Goal: Task Accomplishment & Management: Use online tool/utility

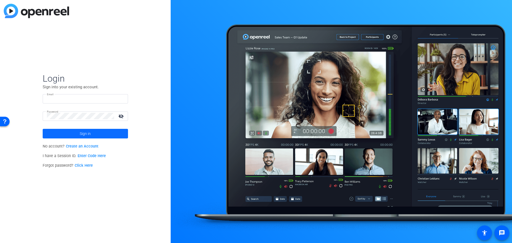
type input "[PERSON_NAME][EMAIL_ADDRESS][PERSON_NAME][PERSON_NAME][DOMAIN_NAME]"
click at [89, 131] on span "Sign in" at bounding box center [85, 133] width 11 height 13
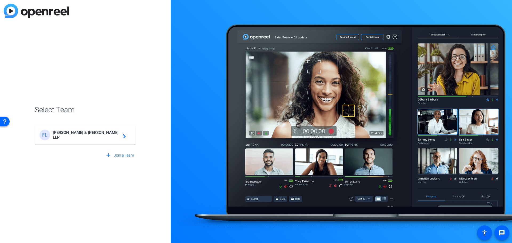
click at [89, 131] on div "FL [PERSON_NAME] & [PERSON_NAME] LLP navigate_next" at bounding box center [85, 134] width 92 height 11
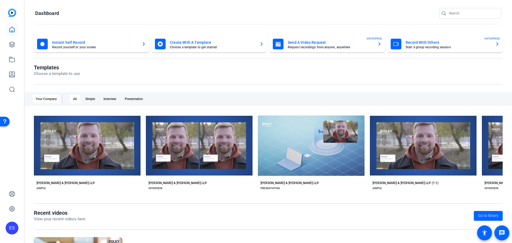
click at [51, 100] on div "Your Company" at bounding box center [46, 99] width 27 height 9
click at [84, 97] on div "Simple" at bounding box center [90, 99] width 16 height 9
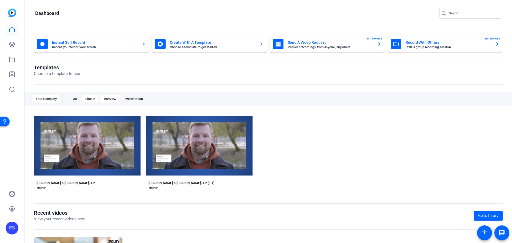
click at [110, 97] on div "Interview" at bounding box center [109, 99] width 19 height 9
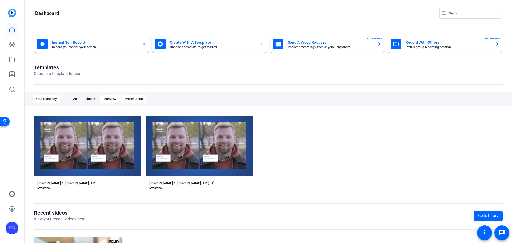
click at [129, 98] on div "Presentation" at bounding box center [133, 99] width 25 height 9
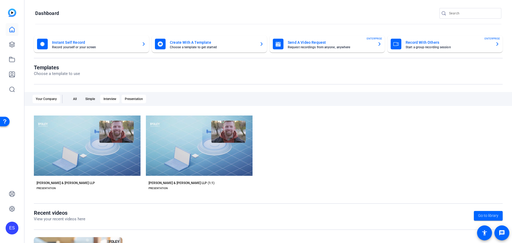
click at [112, 99] on div "Interview" at bounding box center [109, 99] width 19 height 9
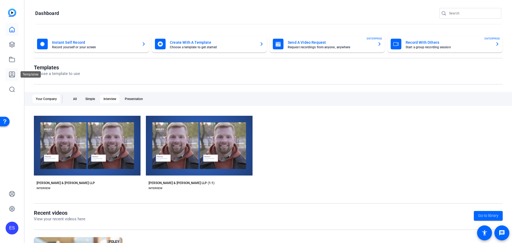
click at [11, 74] on icon at bounding box center [12, 74] width 6 height 6
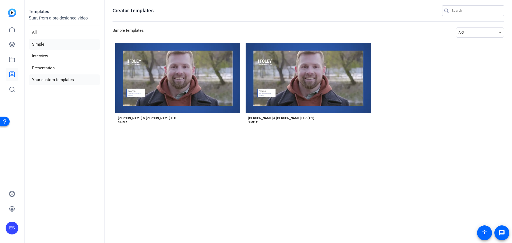
click at [55, 77] on li "Your custom templates" at bounding box center [64, 79] width 71 height 11
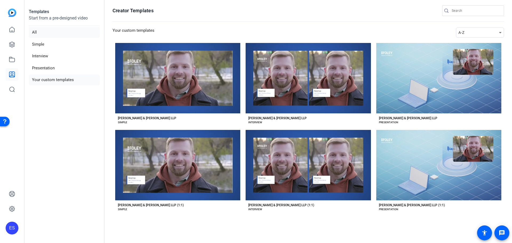
click at [74, 34] on li "All" at bounding box center [64, 32] width 71 height 11
click at [14, 60] on icon at bounding box center [12, 59] width 6 height 6
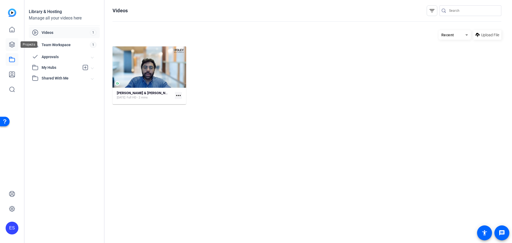
click at [10, 44] on icon at bounding box center [12, 44] width 6 height 6
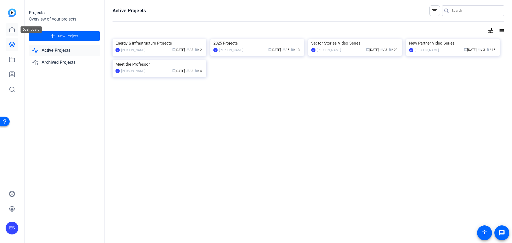
click at [11, 29] on icon at bounding box center [12, 29] width 6 height 6
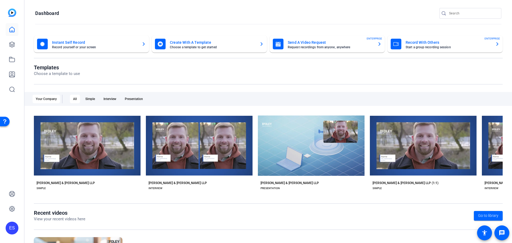
click at [264, 45] on mat-card "Create With A Template Choose a template to get started" at bounding box center [209, 43] width 115 height 17
